Goal: Task Accomplishment & Management: Use online tool/utility

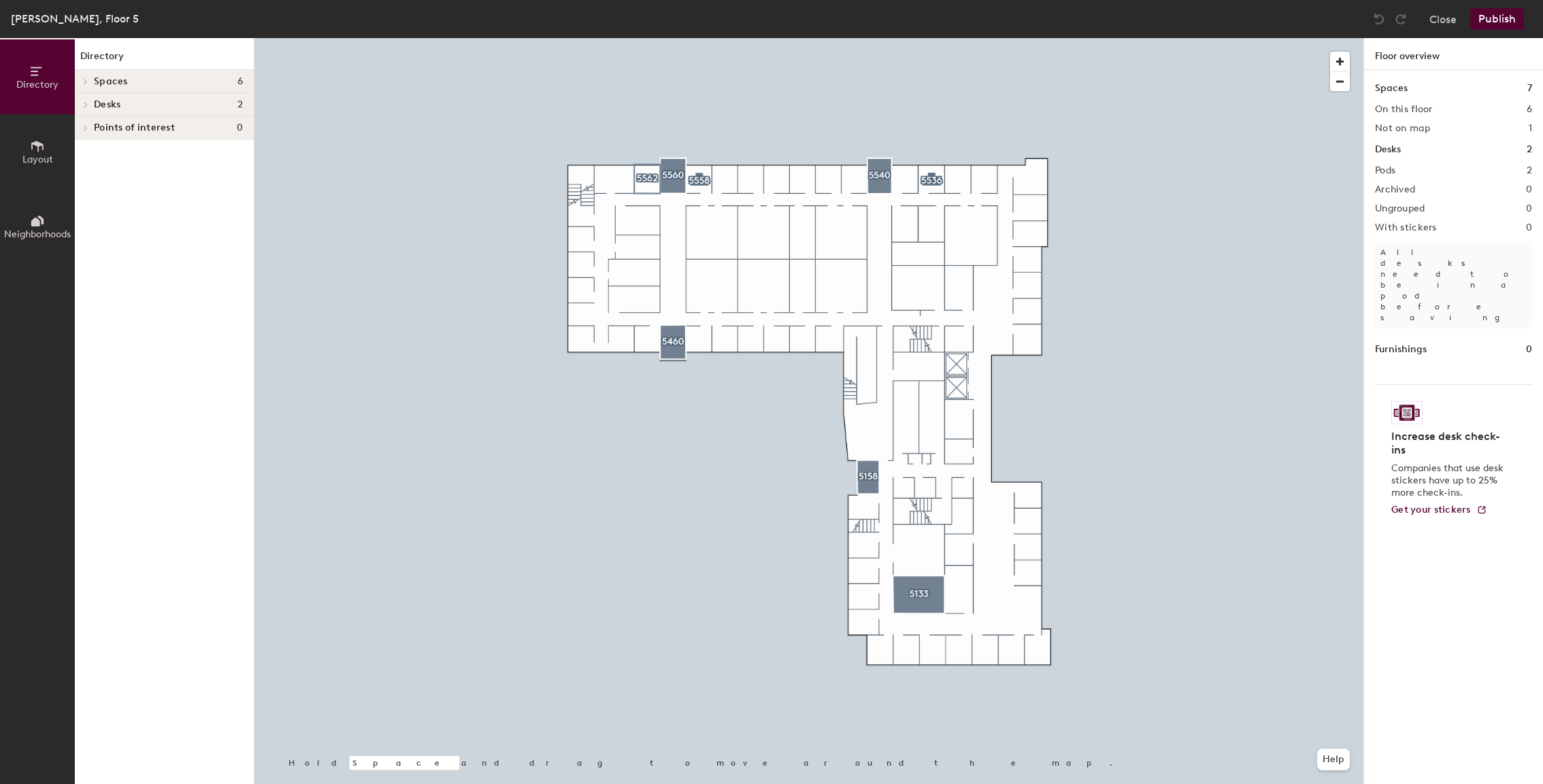
click at [91, 103] on div at bounding box center [85, 105] width 15 height 7
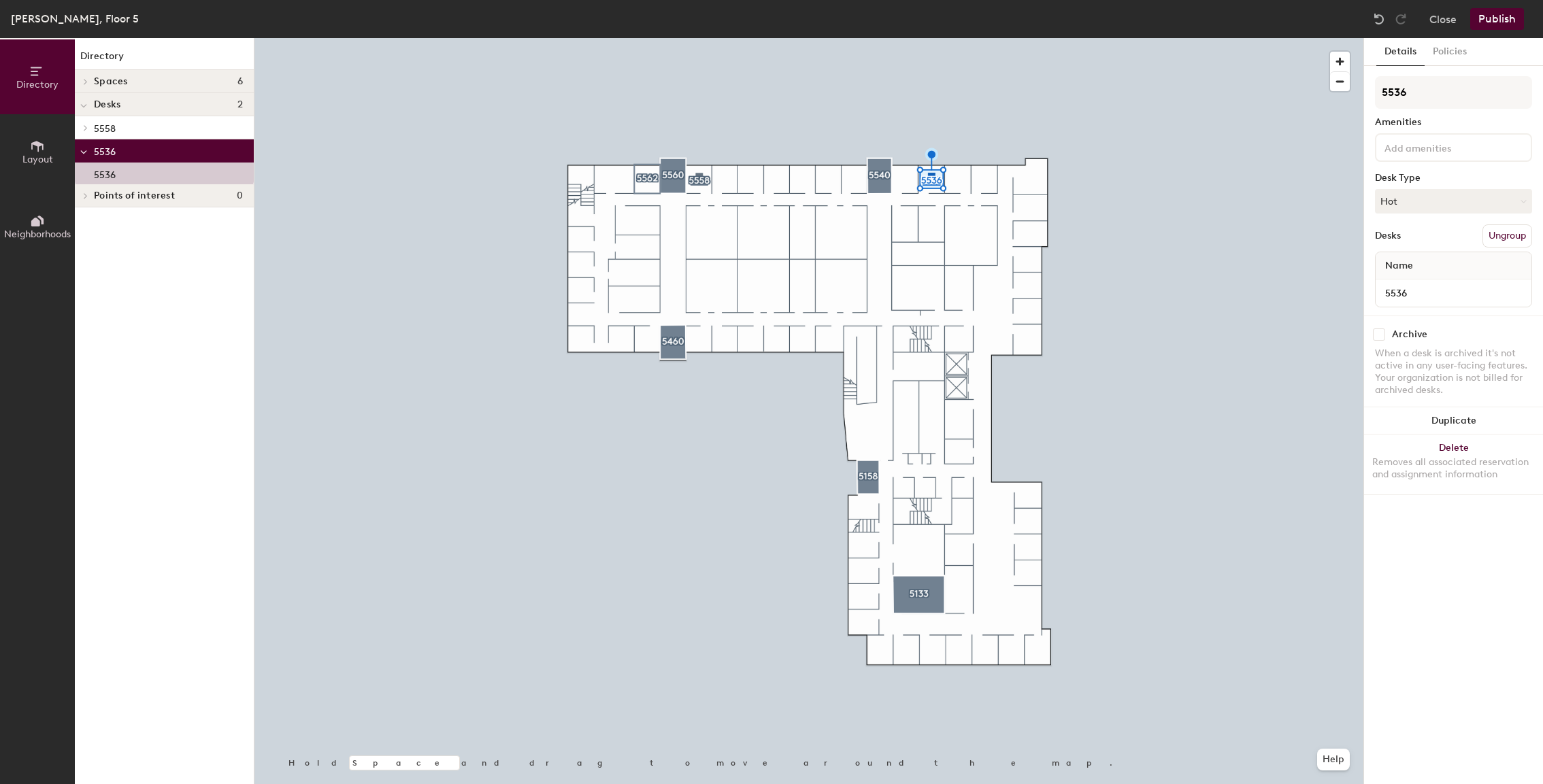
click at [85, 98] on div at bounding box center [83, 106] width 7 height 15
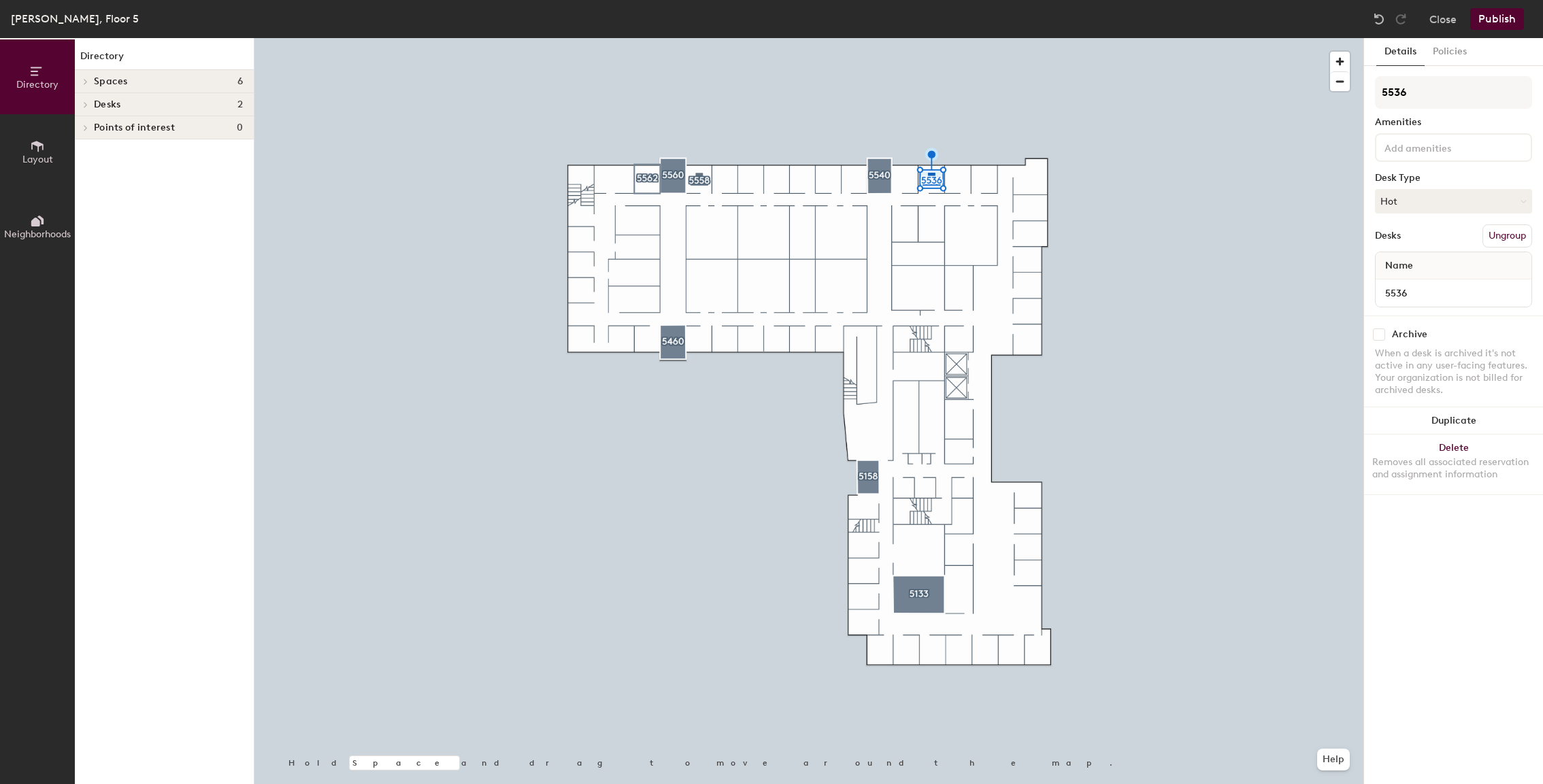
click at [85, 98] on div at bounding box center [83, 104] width 18 height 23
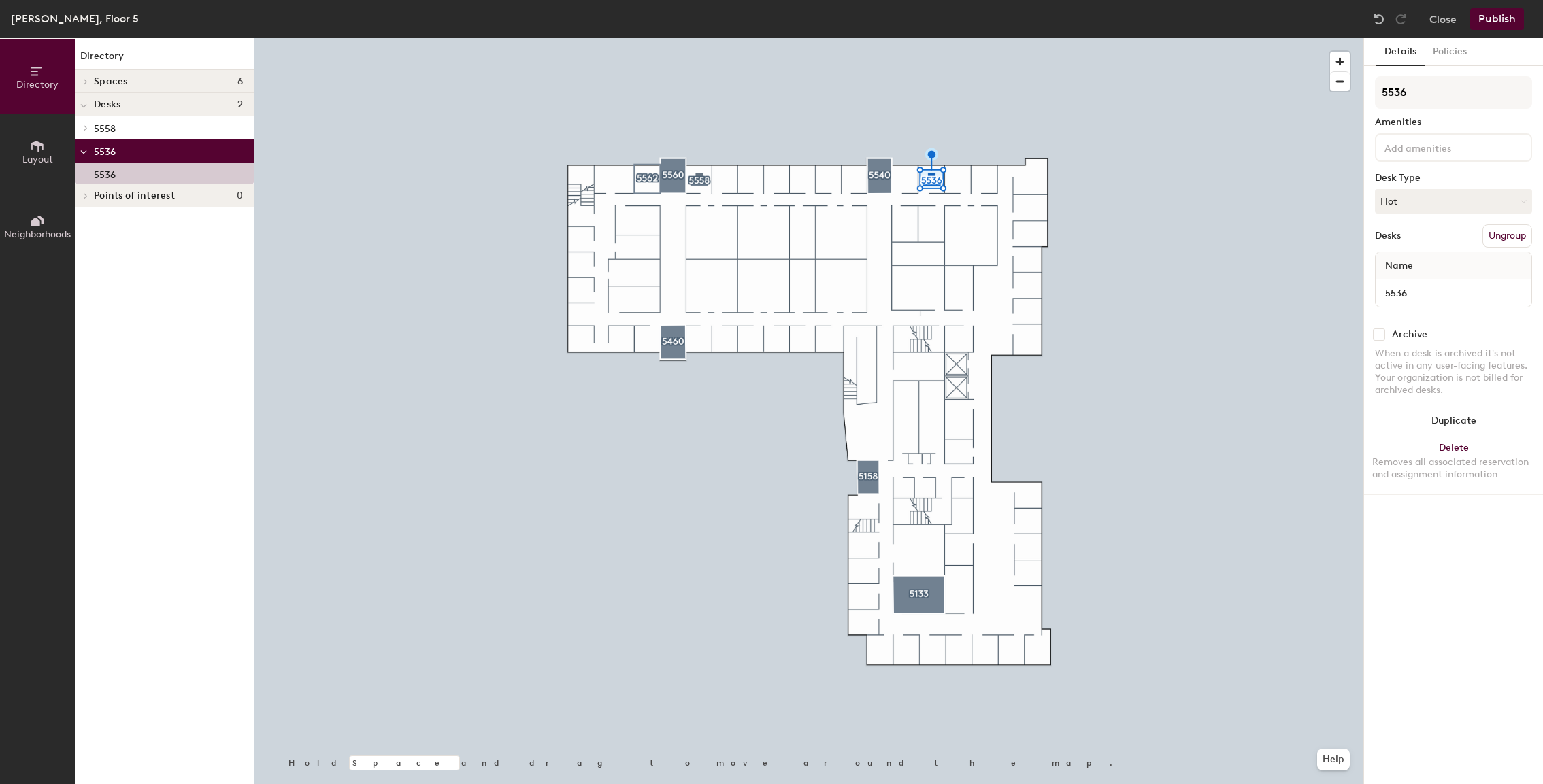
click at [87, 105] on div at bounding box center [83, 104] width 18 height 23
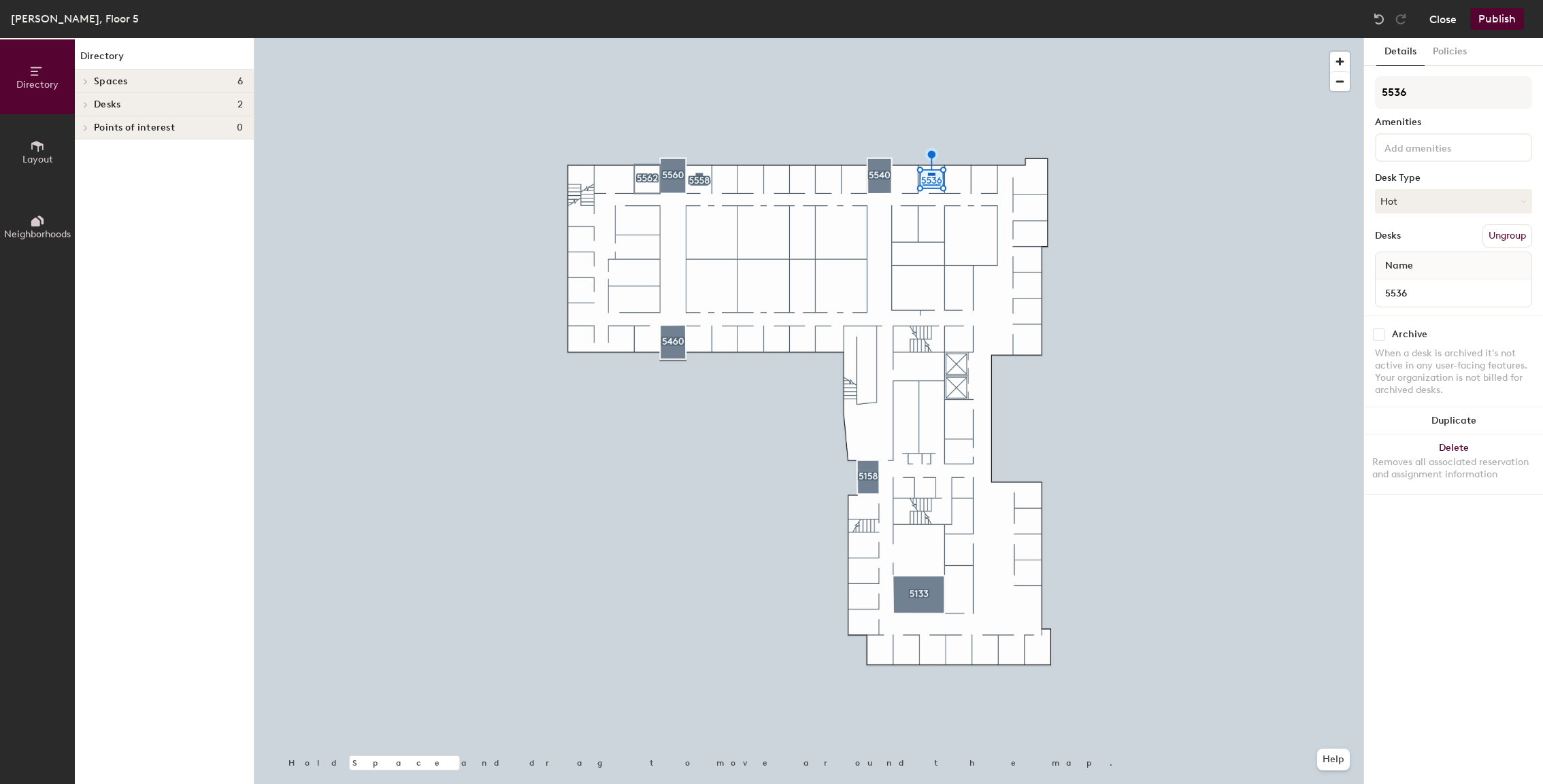
click at [1447, 20] on button "Close" at bounding box center [1442, 19] width 27 height 22
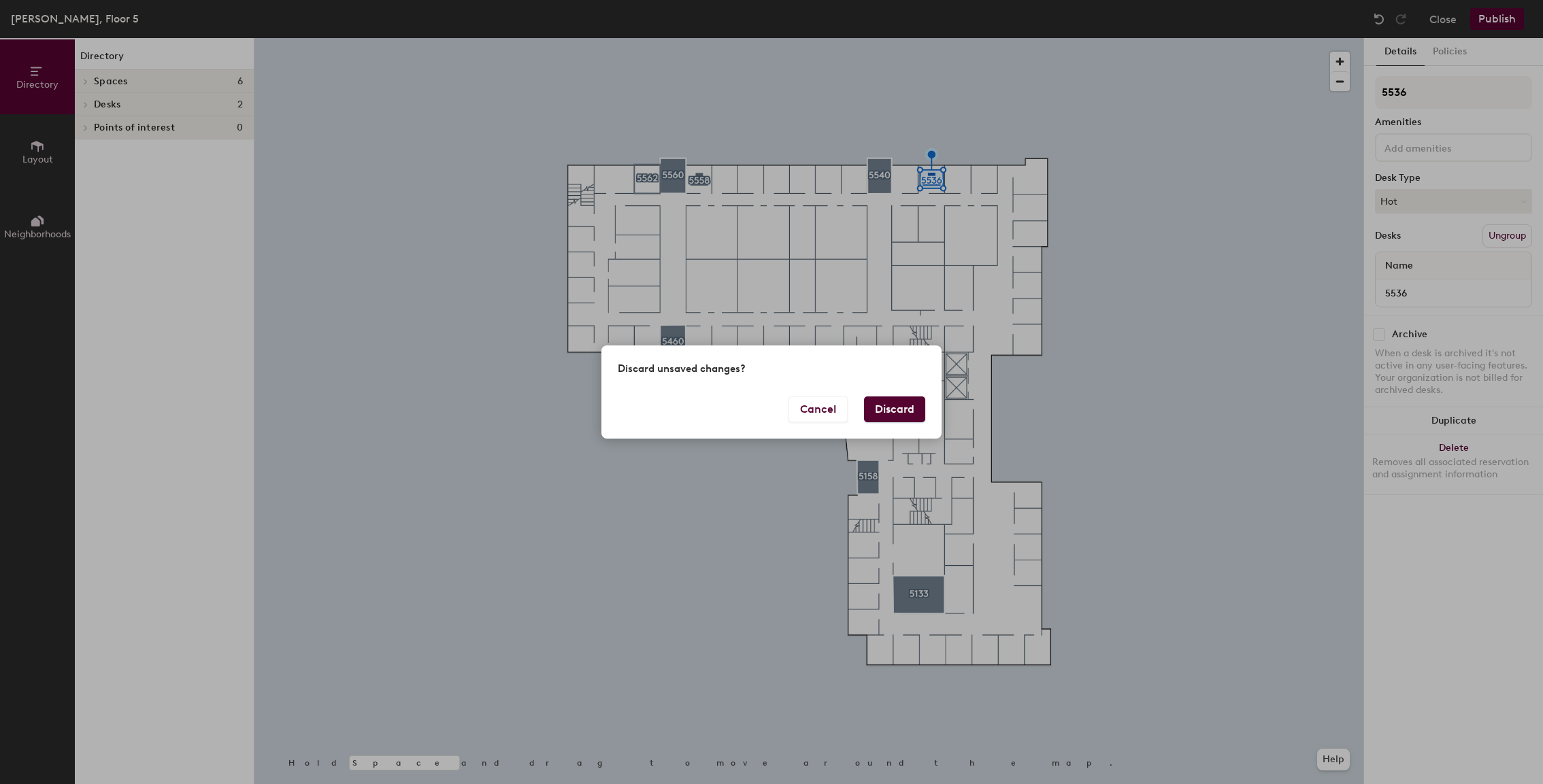
click at [896, 405] on button "Discard" at bounding box center [895, 409] width 62 height 26
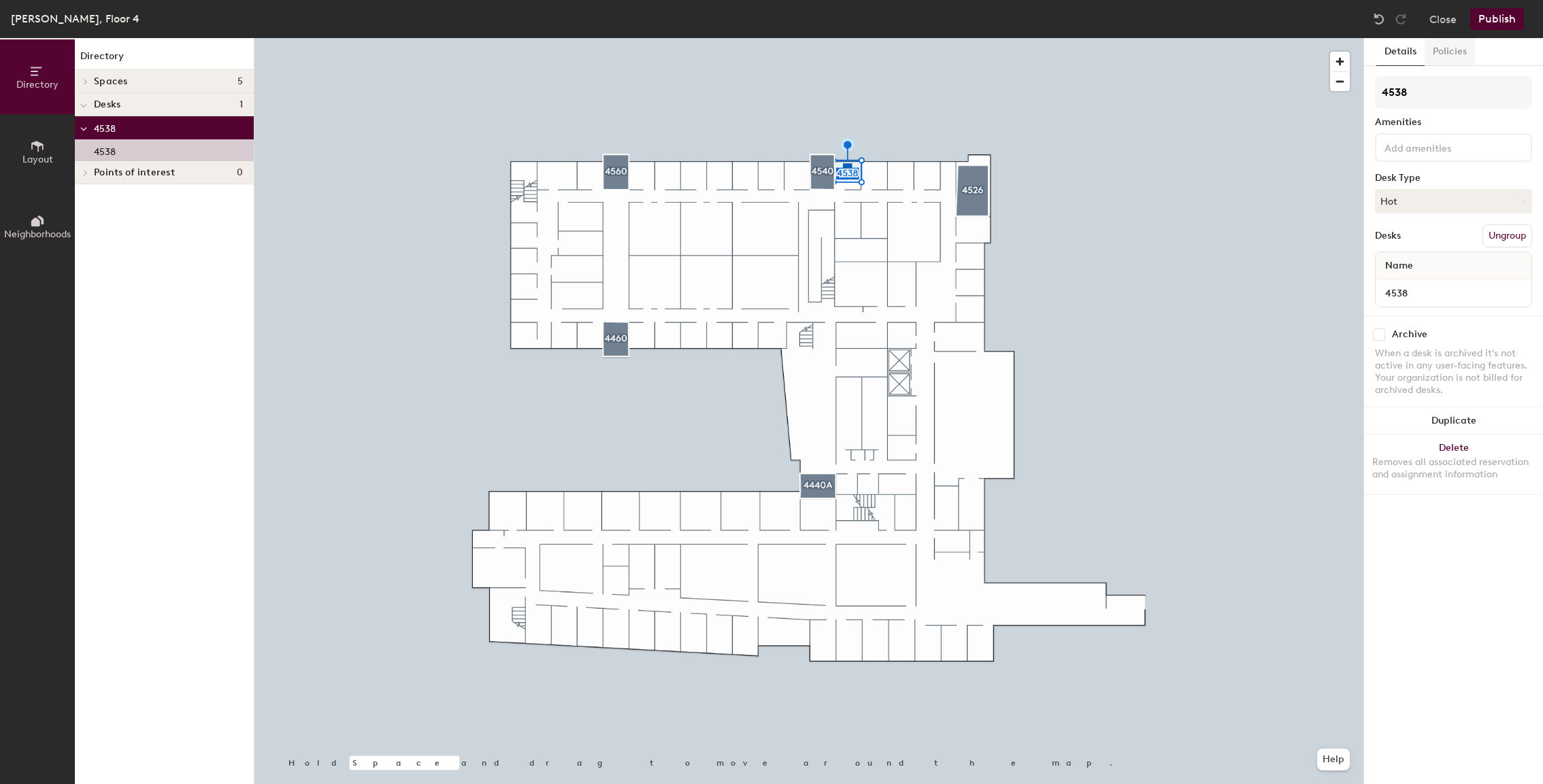
click at [1458, 51] on button "Policies" at bounding box center [1450, 52] width 51 height 28
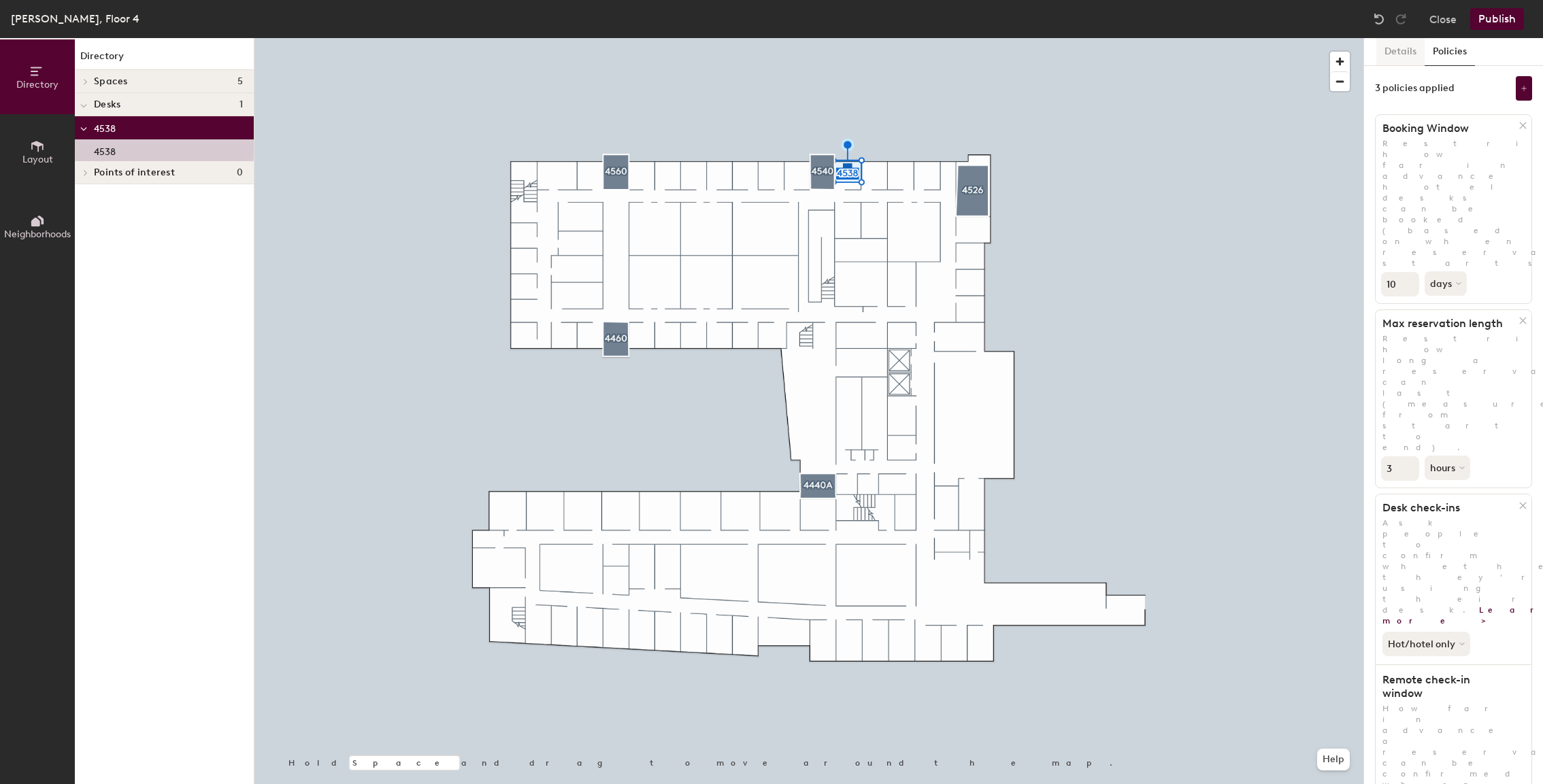
click at [1395, 46] on button "Details" at bounding box center [1400, 52] width 49 height 28
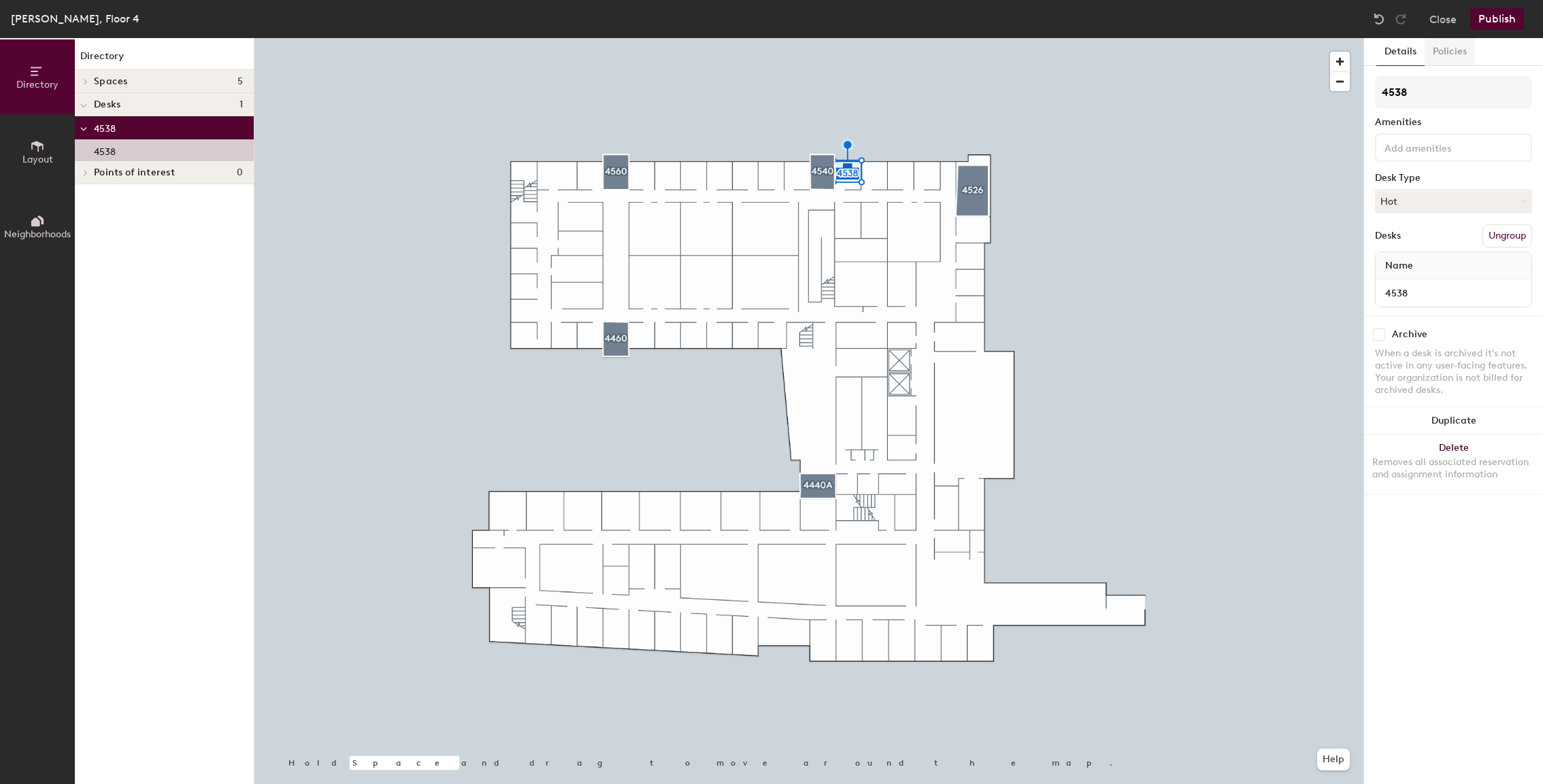
click at [1450, 51] on button "Policies" at bounding box center [1450, 52] width 51 height 28
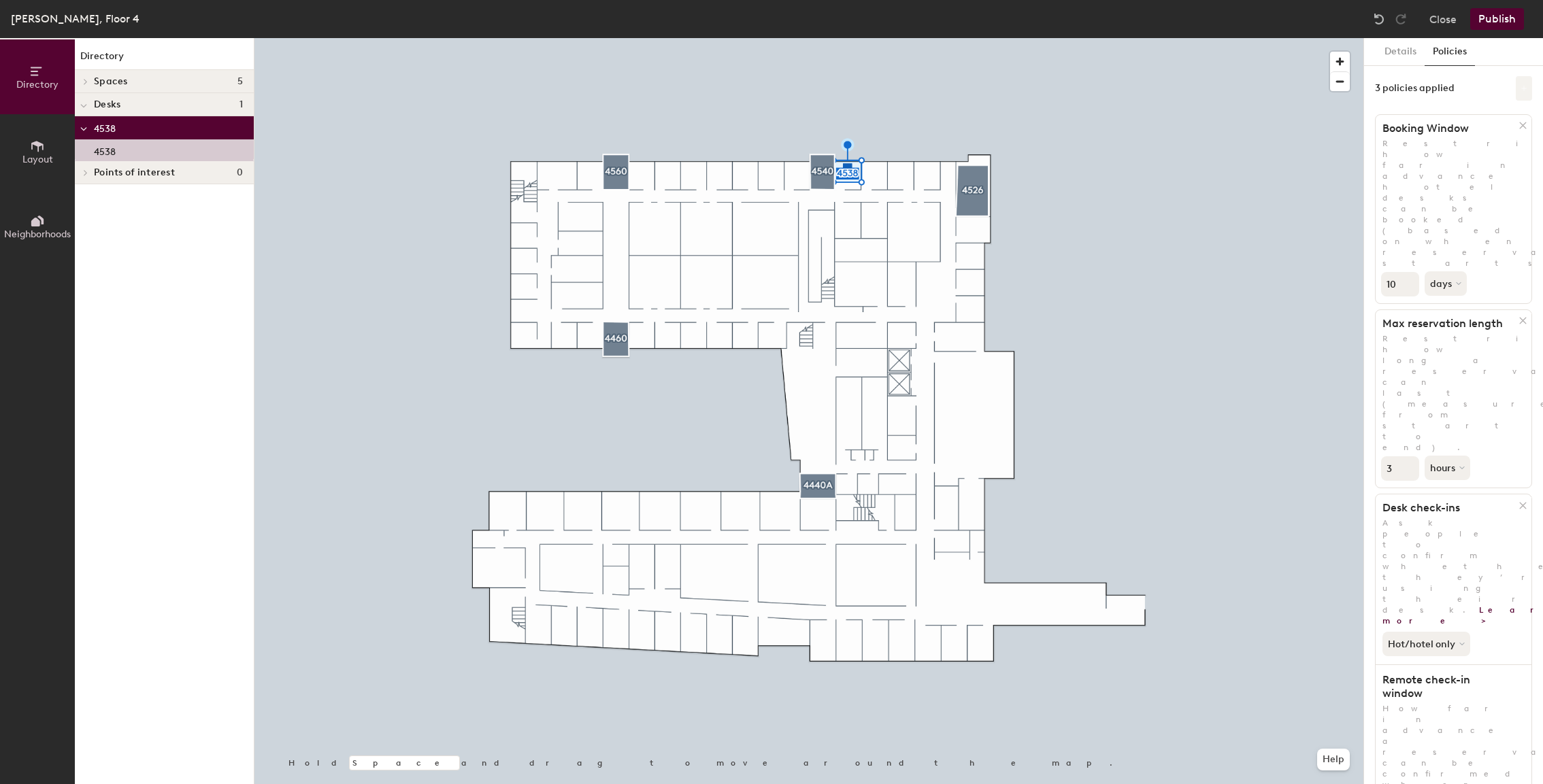
click at [1528, 96] on button at bounding box center [1524, 88] width 16 height 25
click at [1476, 85] on div "3 policies applied" at bounding box center [1453, 88] width 157 height 25
click at [1440, 19] on button "Close" at bounding box center [1442, 19] width 27 height 22
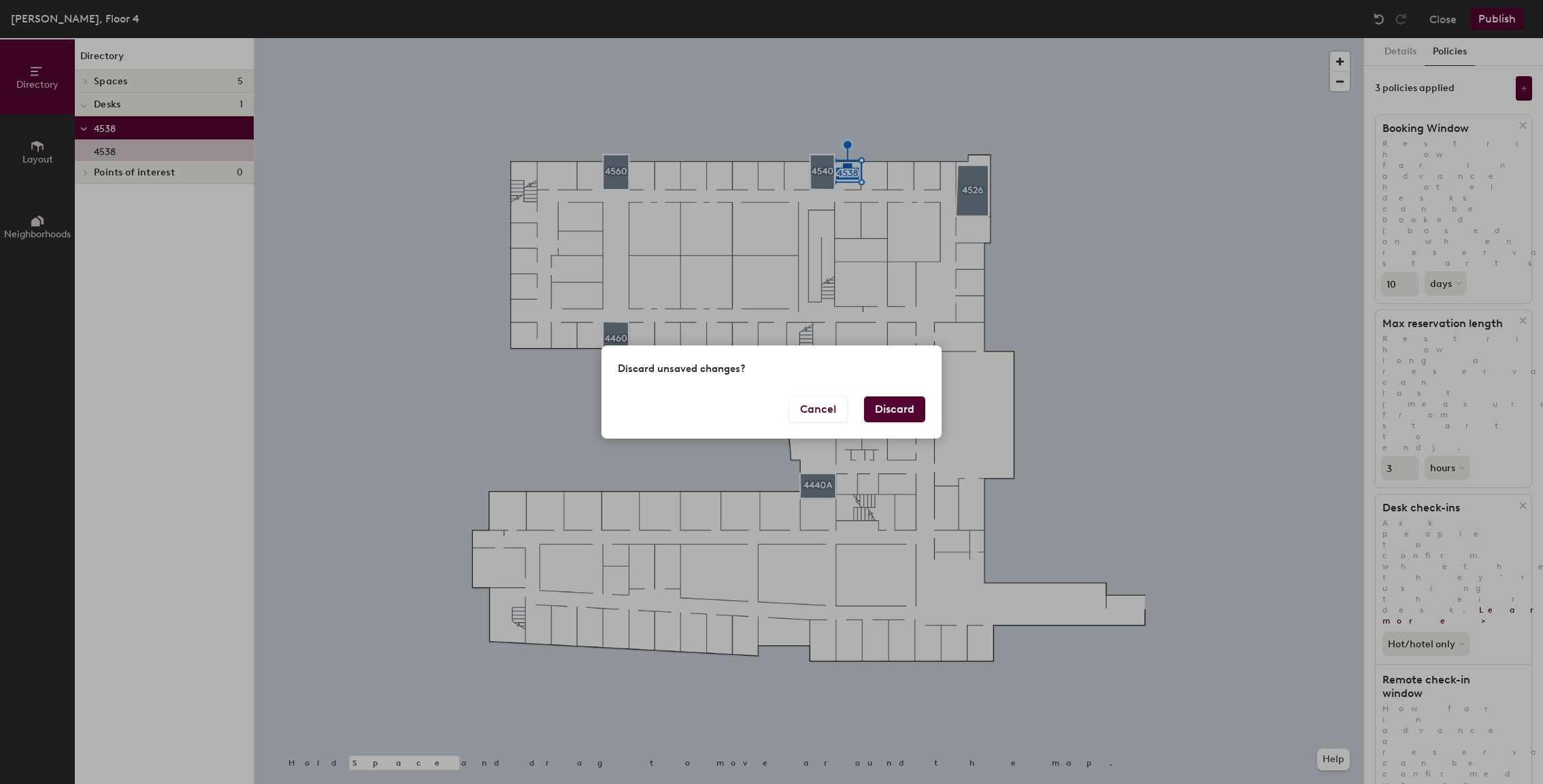
click at [912, 404] on button "Discard" at bounding box center [895, 409] width 62 height 26
